Goal: Information Seeking & Learning: Learn about a topic

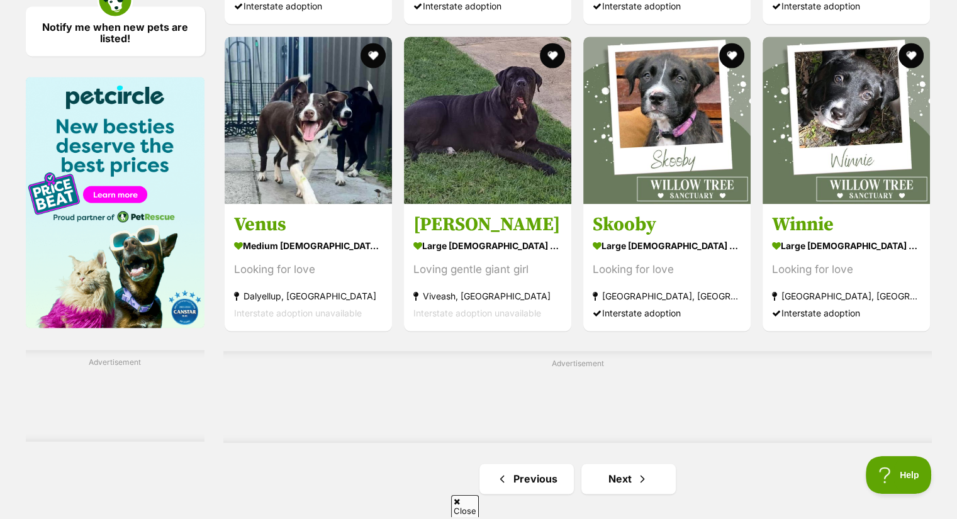
scroll to position [1958, 0]
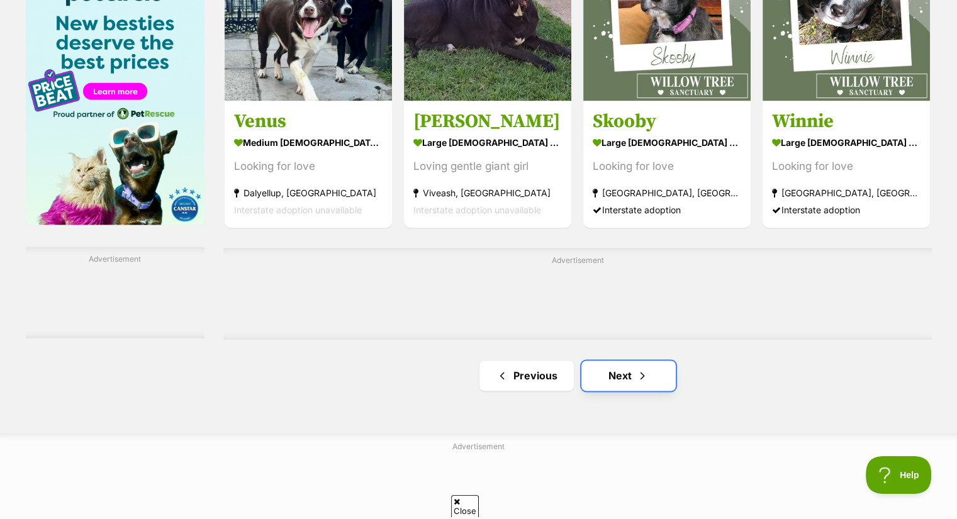
click at [656, 386] on link "Next" at bounding box center [628, 376] width 94 height 30
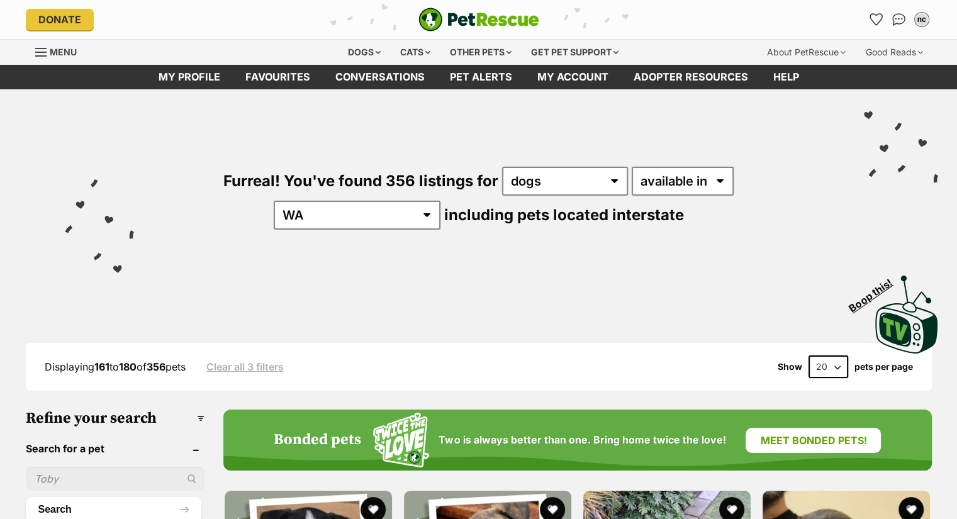
click at [276, 288] on div "Visit PetRescue TV (external site) Boop this!" at bounding box center [478, 310] width 919 height 92
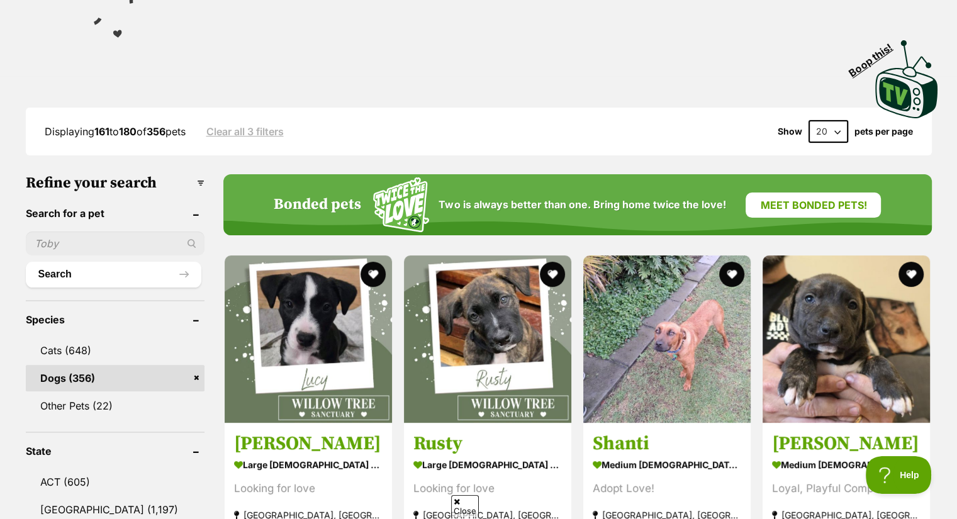
scroll to position [235, 0]
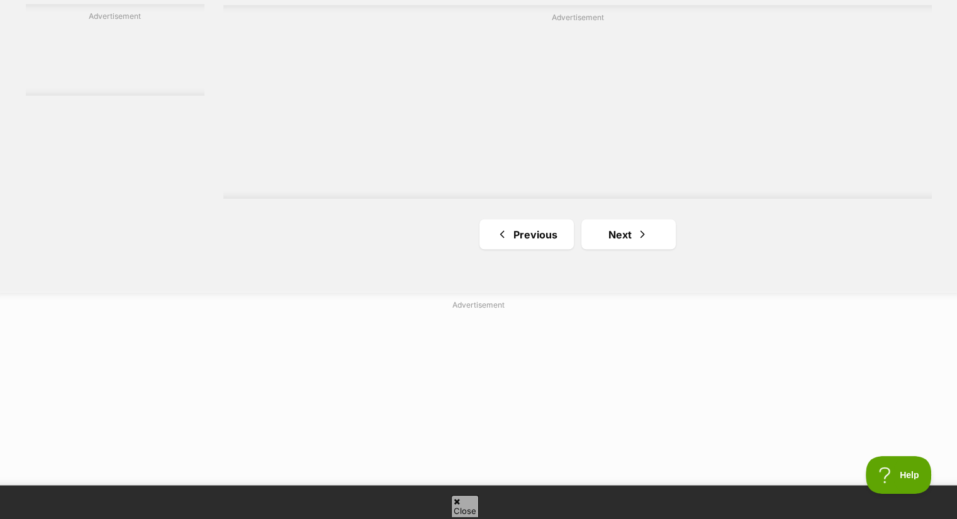
scroll to position [2341, 0]
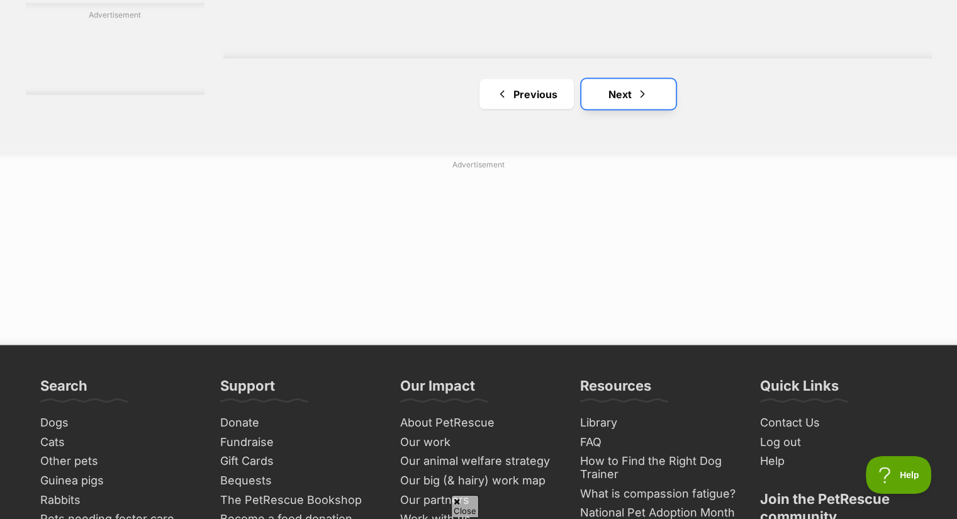
click at [638, 100] on link "Next" at bounding box center [628, 94] width 94 height 30
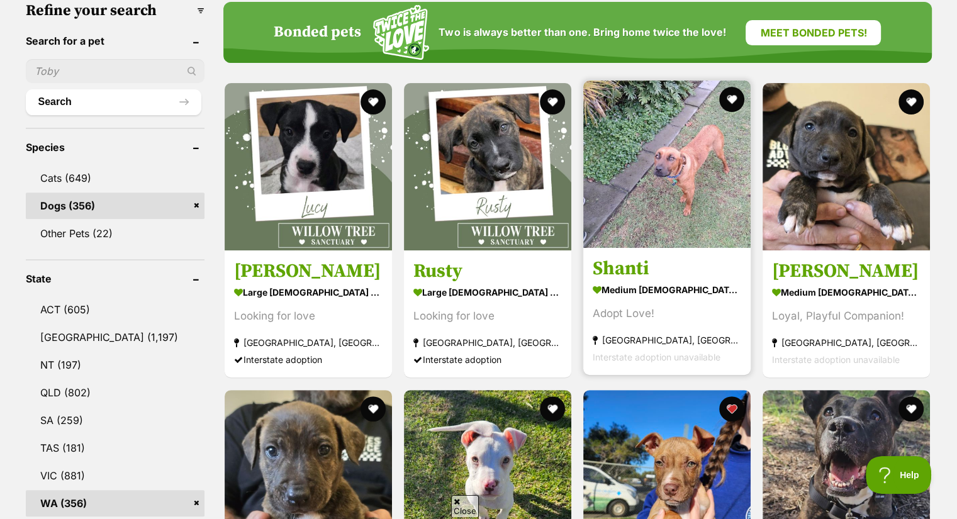
scroll to position [344, 0]
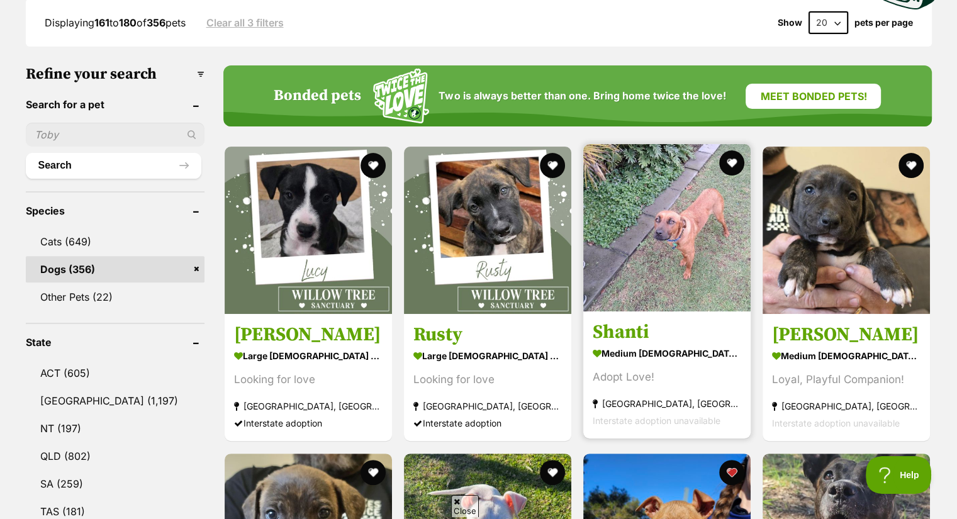
click at [657, 223] on img at bounding box center [666, 227] width 167 height 167
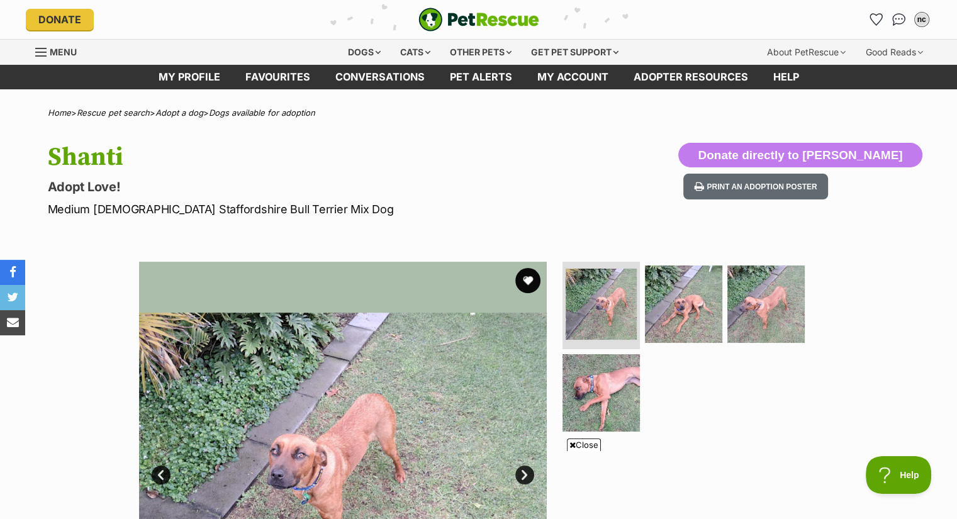
scroll to position [211, 0]
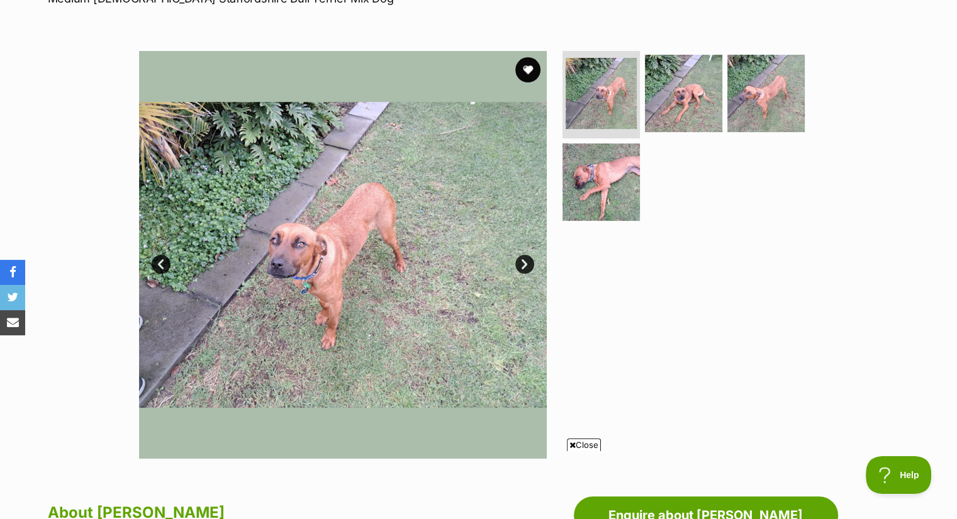
click at [0, 147] on div "Available 1 of 4 images 1 of 4 images 1 of 4 images 1 of 4 images Next Prev 1 2…" at bounding box center [478, 245] width 957 height 427
click at [0, 120] on div "Available 1 of 4 images 1 of 4 images 1 of 4 images 1 of 4 images Next Prev 1 2…" at bounding box center [478, 245] width 957 height 427
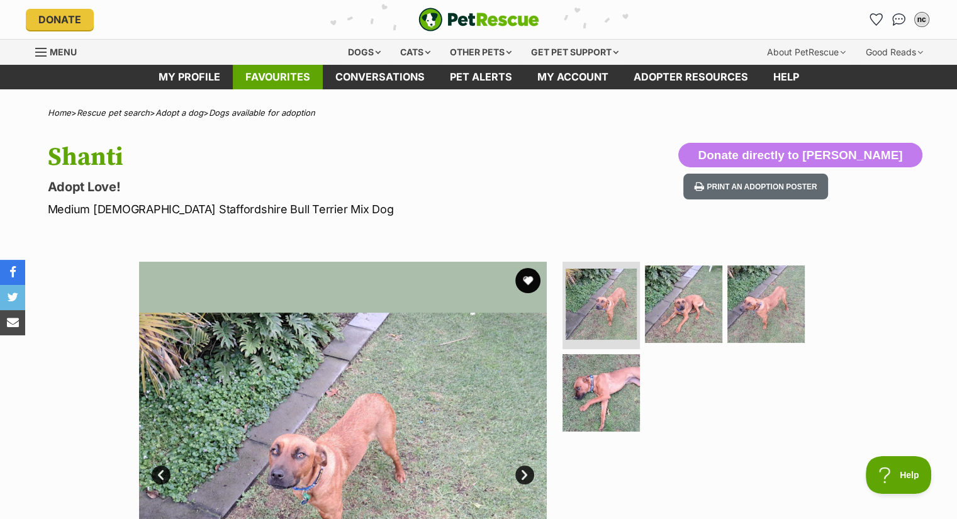
click at [268, 74] on link "Favourites" at bounding box center [278, 77] width 90 height 25
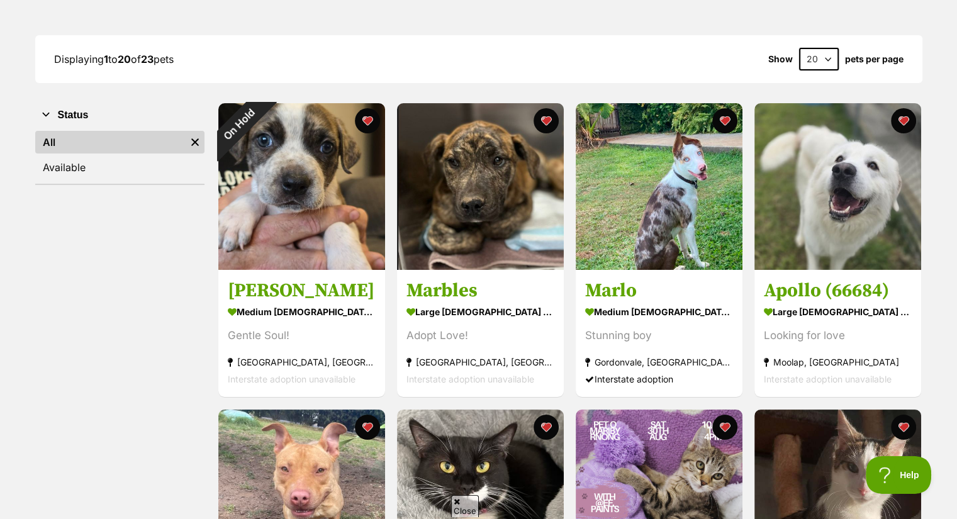
scroll to position [154, 0]
